Goal: Find specific page/section: Find specific page/section

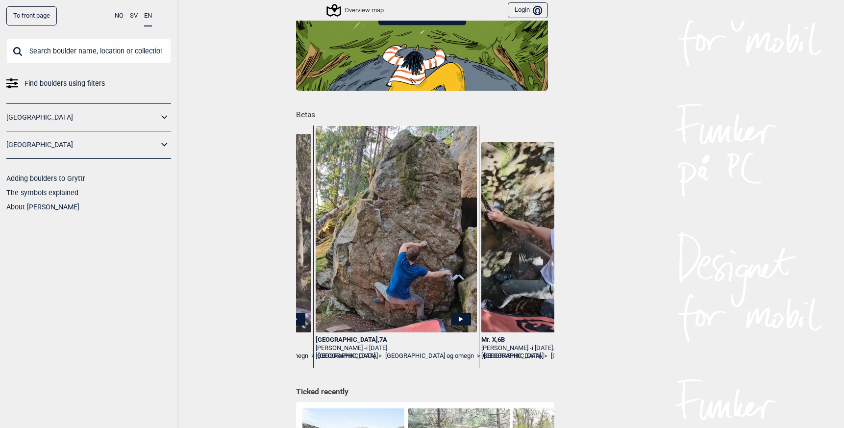
scroll to position [0, 1138]
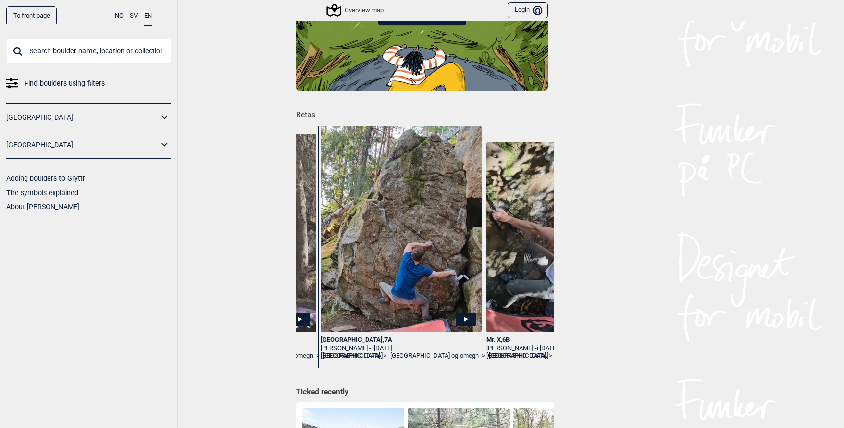
click at [376, 254] on img at bounding box center [401, 229] width 161 height 207
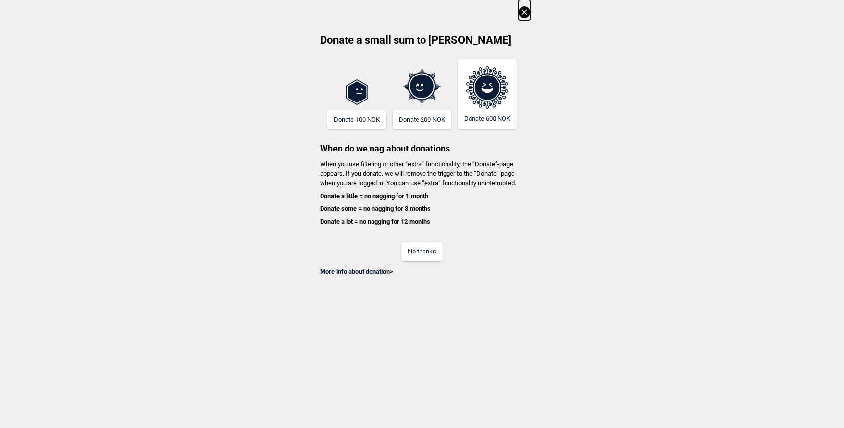
click at [418, 255] on button "No thanks" at bounding box center [422, 251] width 41 height 19
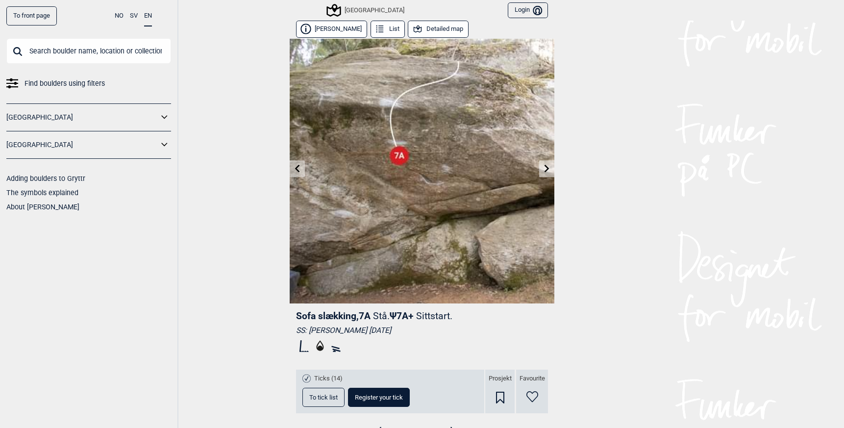
click at [50, 54] on input "text" at bounding box center [88, 50] width 165 height 25
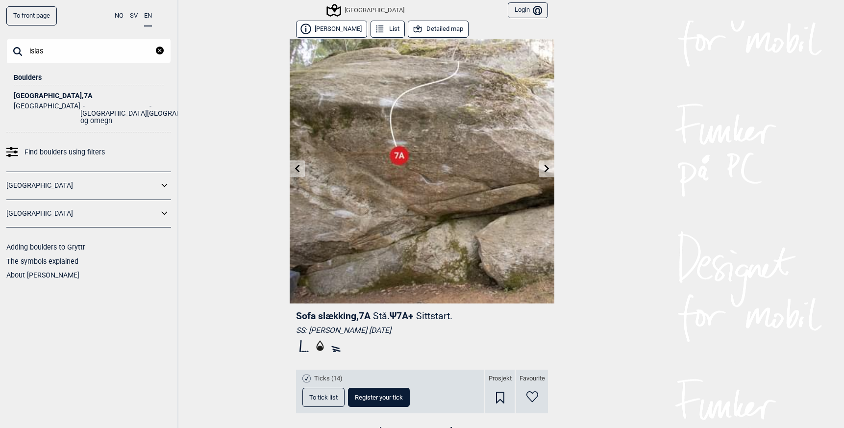
type input "islas"
click at [55, 92] on div "[GEOGRAPHIC_DATA] , 7A" at bounding box center [89, 95] width 150 height 7
